Goal: Task Accomplishment & Management: Manage account settings

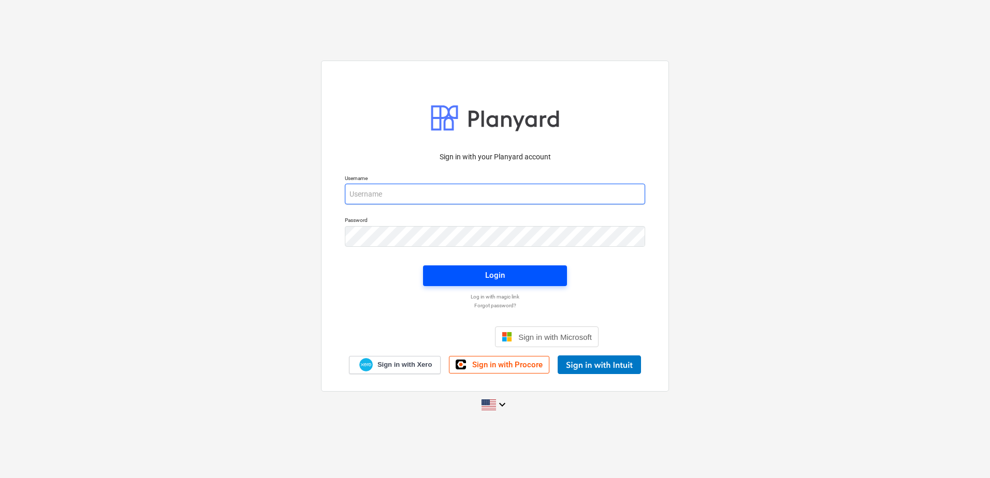
type input "[PERSON_NAME][EMAIL_ADDRESS][DOMAIN_NAME]"
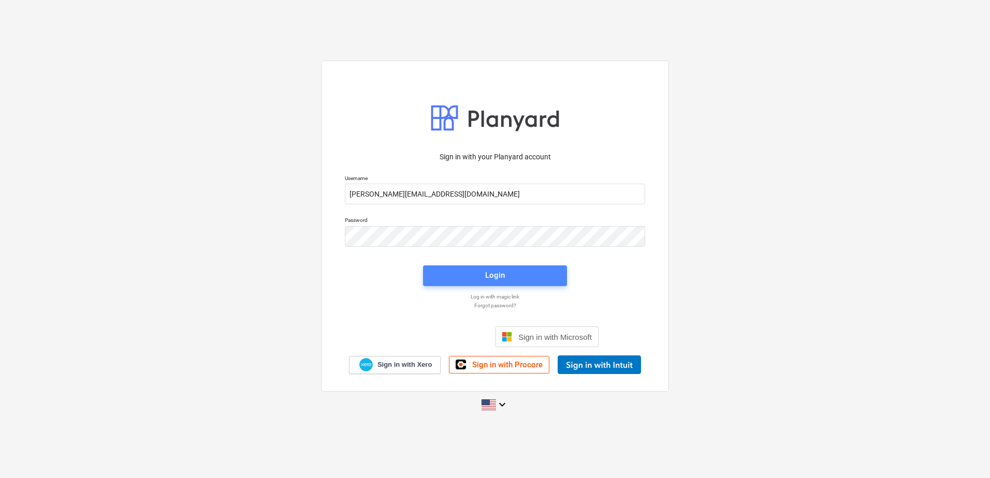
click at [489, 273] on div "Login" at bounding box center [495, 275] width 20 height 13
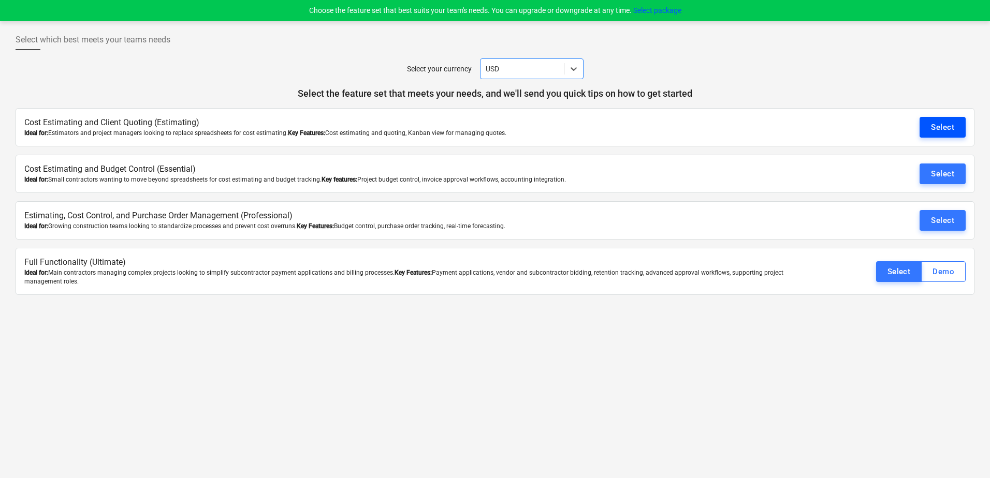
click at [942, 128] on div "Select" at bounding box center [942, 127] width 23 height 13
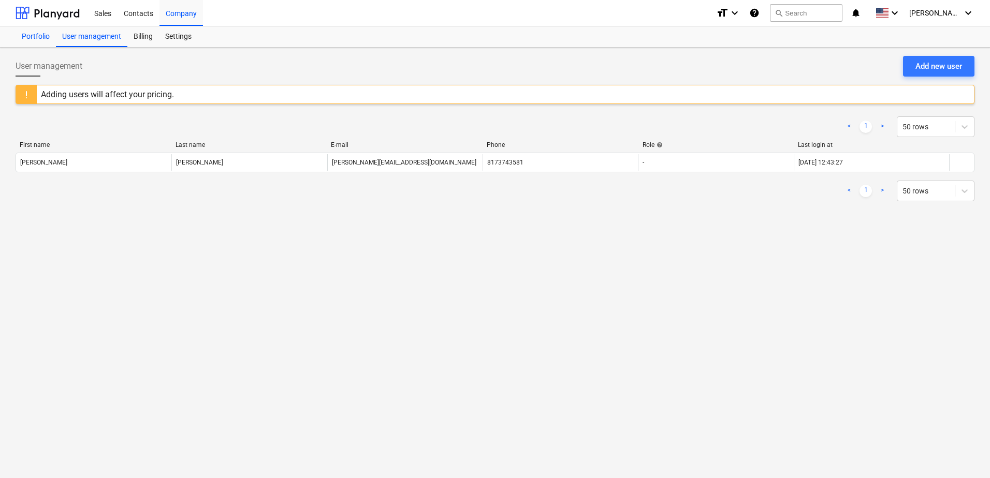
click at [46, 34] on div "Portfolio" at bounding box center [36, 36] width 40 height 21
click at [135, 37] on div "Billing" at bounding box center [143, 36] width 32 height 21
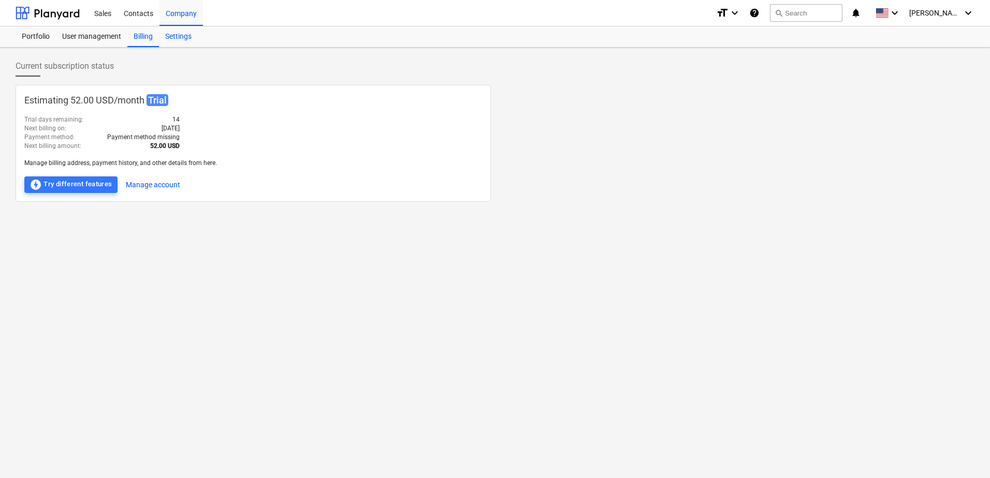
click at [179, 37] on div "Settings" at bounding box center [178, 36] width 39 height 21
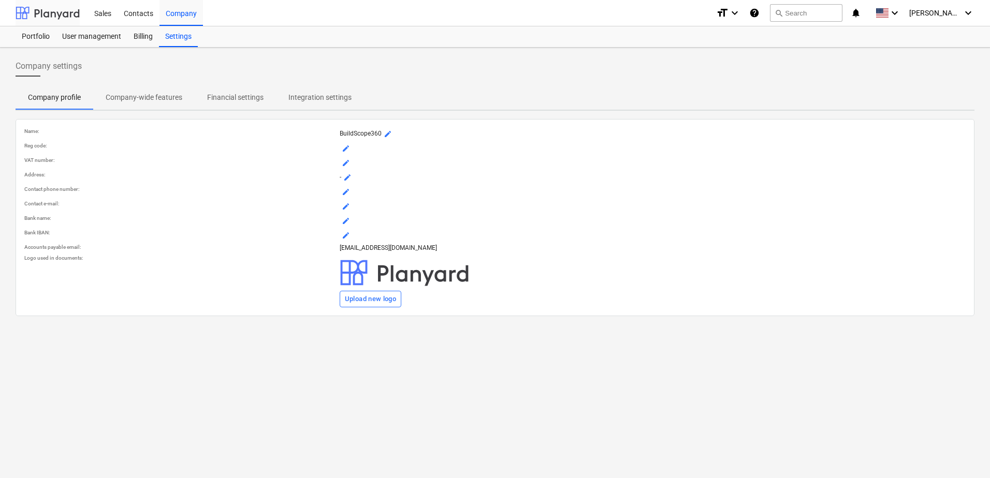
click at [49, 15] on div at bounding box center [48, 13] width 64 height 26
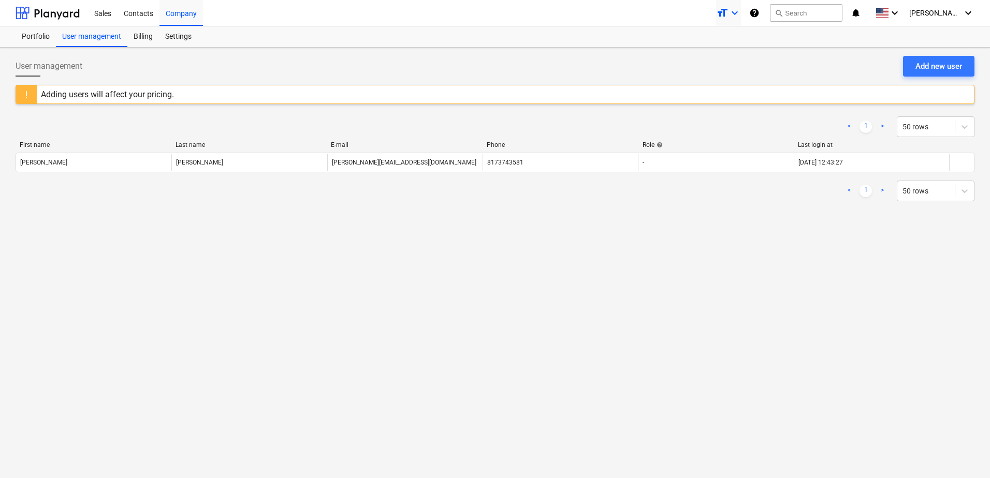
click at [741, 11] on icon "keyboard_arrow_down" at bounding box center [734, 13] width 12 height 12
click at [915, 11] on div at bounding box center [495, 239] width 990 height 478
click at [901, 11] on icon "keyboard_arrow_down" at bounding box center [894, 13] width 12 height 12
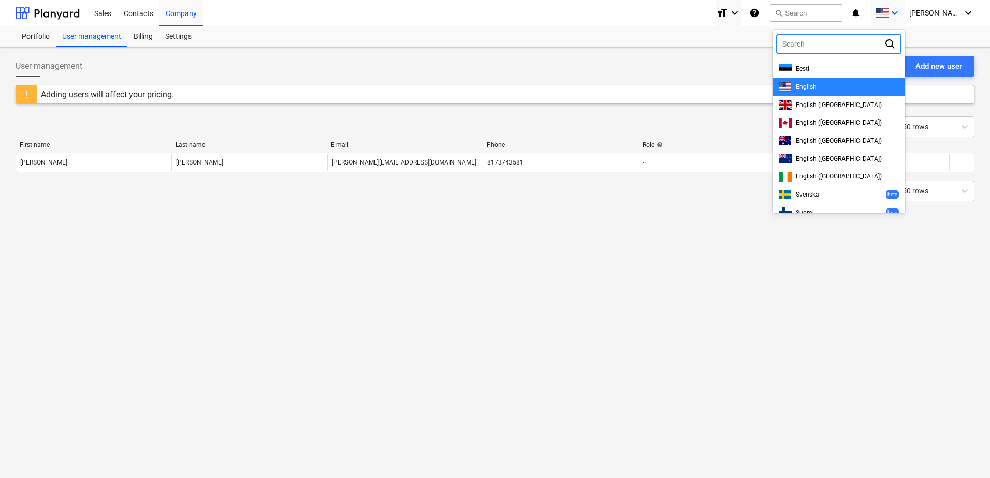
click at [916, 11] on div at bounding box center [495, 239] width 990 height 478
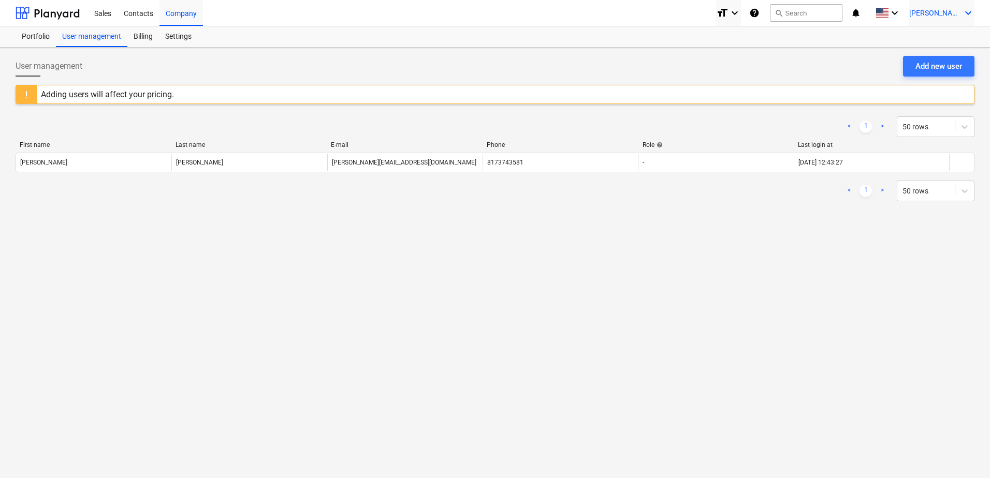
click at [955, 11] on span "[PERSON_NAME]" at bounding box center [935, 13] width 52 height 8
click at [809, 64] on div at bounding box center [495, 239] width 990 height 478
click at [145, 36] on div "Billing" at bounding box center [143, 36] width 32 height 21
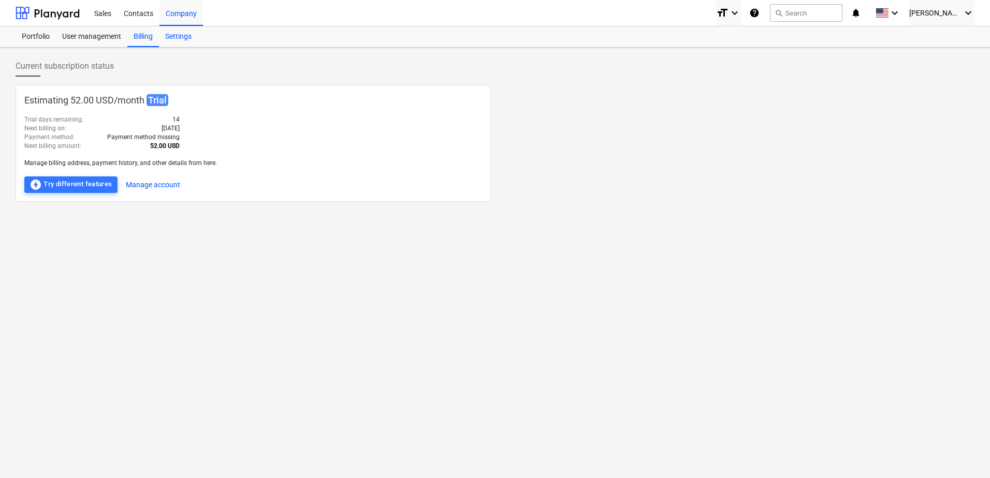
click at [174, 36] on div "Settings" at bounding box center [178, 36] width 39 height 21
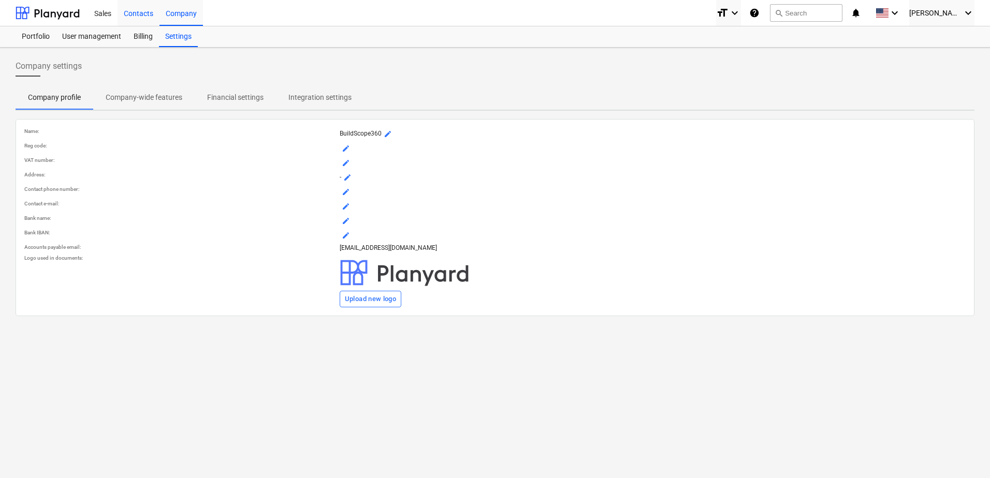
click at [141, 14] on div "Contacts" at bounding box center [139, 12] width 42 height 26
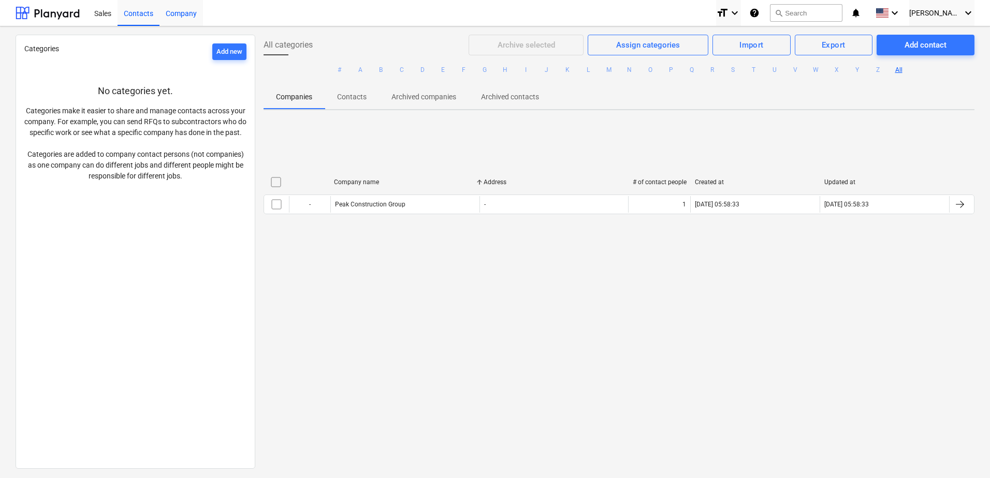
click at [174, 13] on div "Company" at bounding box center [180, 12] width 43 height 26
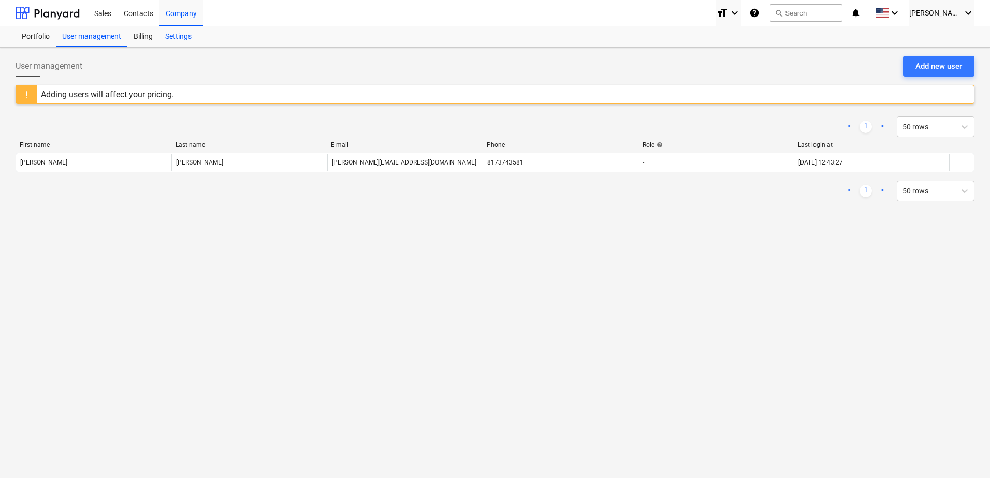
click at [169, 35] on div "Settings" at bounding box center [178, 36] width 39 height 21
